Goal: Information Seeking & Learning: Check status

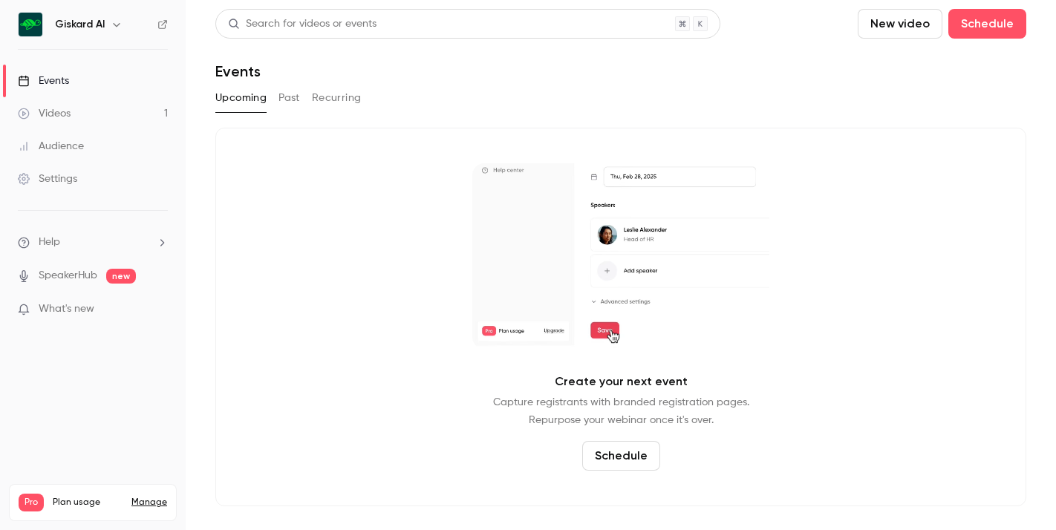
click at [74, 86] on link "Events" at bounding box center [93, 81] width 186 height 33
click at [280, 103] on button "Past" at bounding box center [289, 98] width 22 height 24
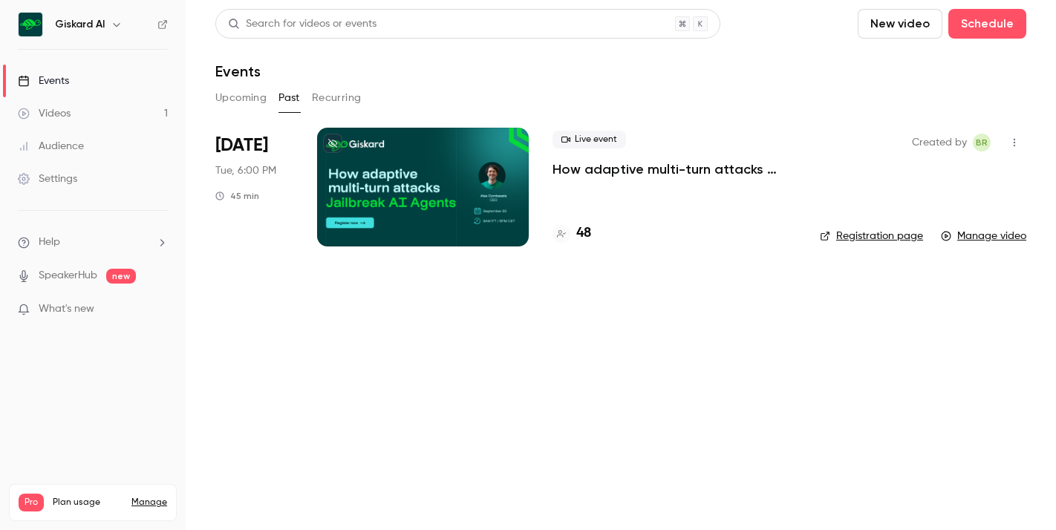
click at [371, 172] on div at bounding box center [423, 187] width 212 height 119
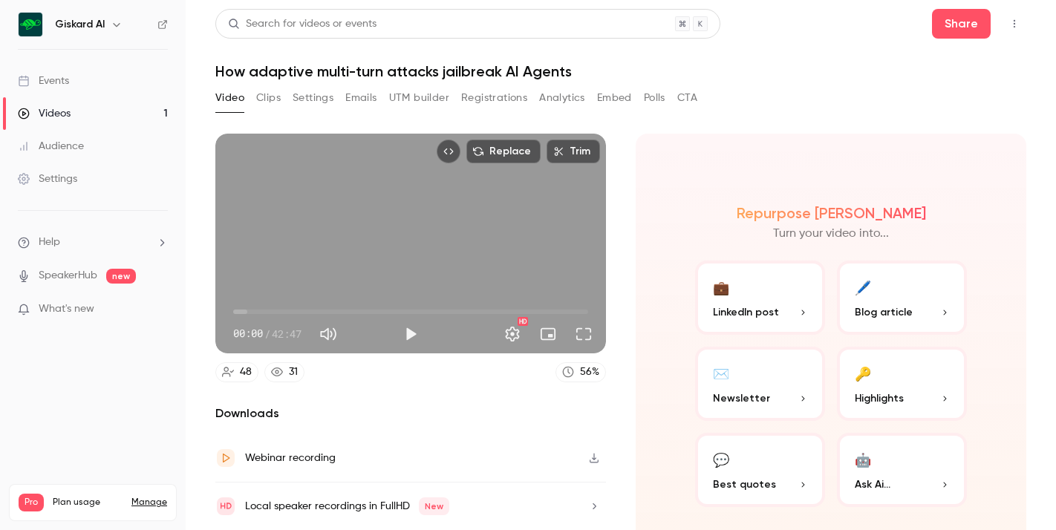
click at [473, 99] on button "Registrations" at bounding box center [494, 98] width 66 height 24
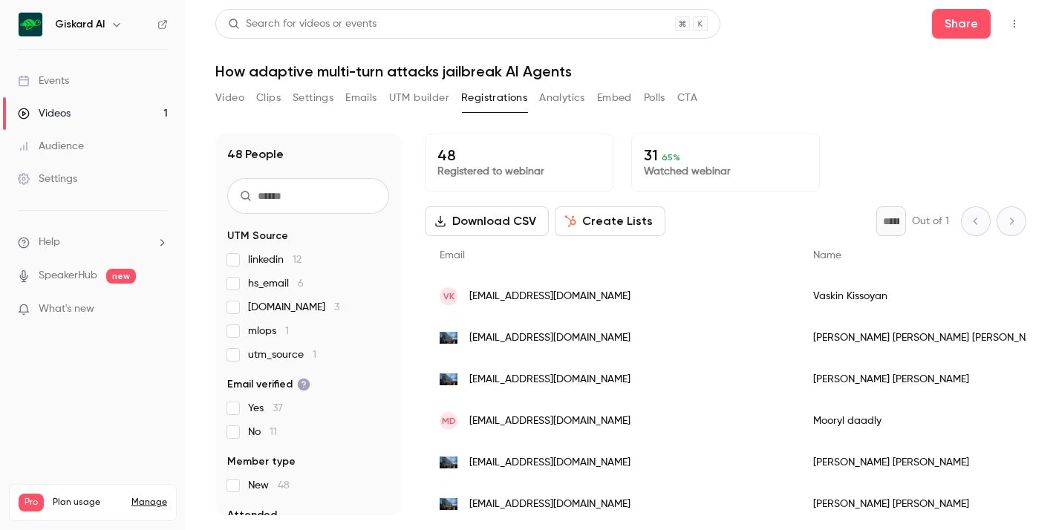
click at [293, 195] on input "text" at bounding box center [308, 196] width 162 height 36
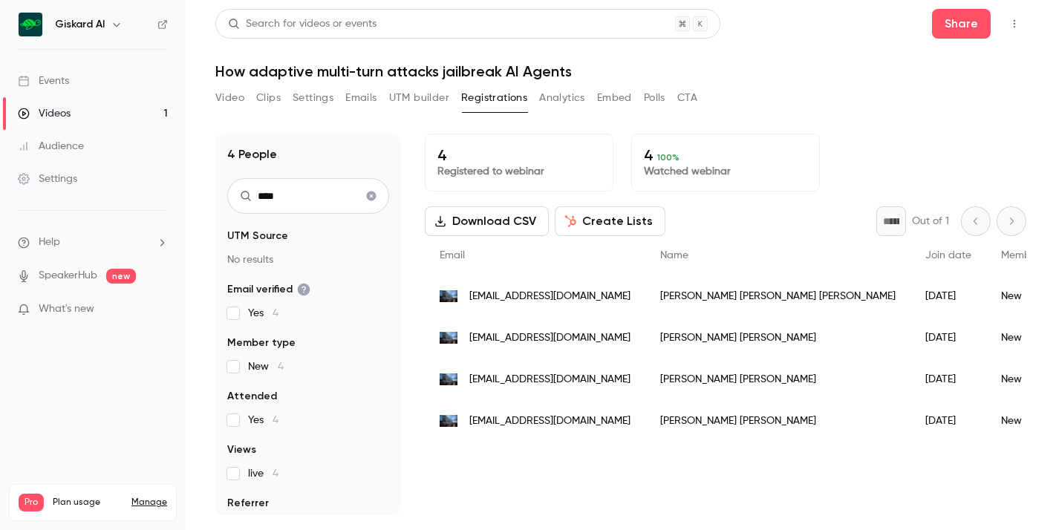
type input "****"
click at [723, 419] on div "[PERSON_NAME] [PERSON_NAME]" at bounding box center [777, 421] width 265 height 42
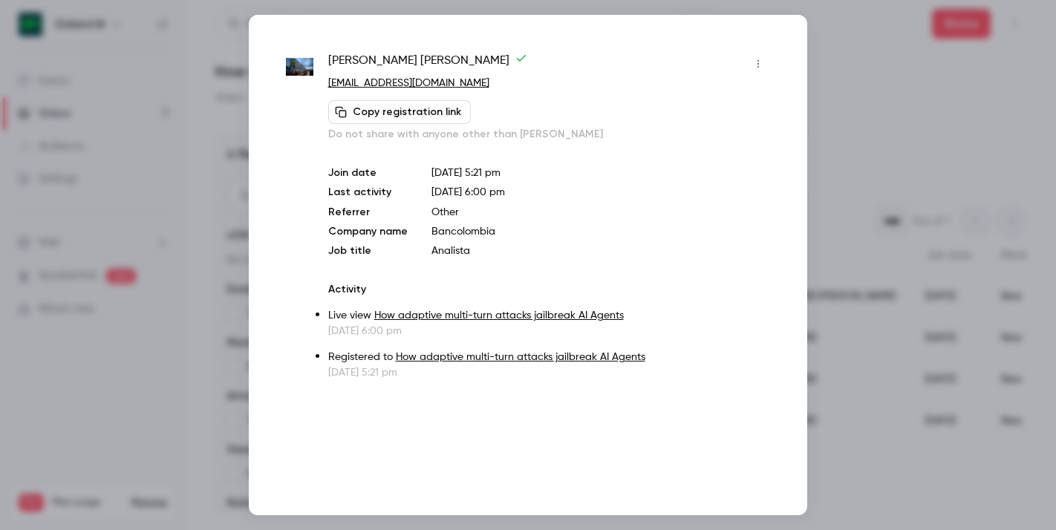
click at [891, 157] on div at bounding box center [528, 265] width 1056 height 530
